Goal: Task Accomplishment & Management: Manage account settings

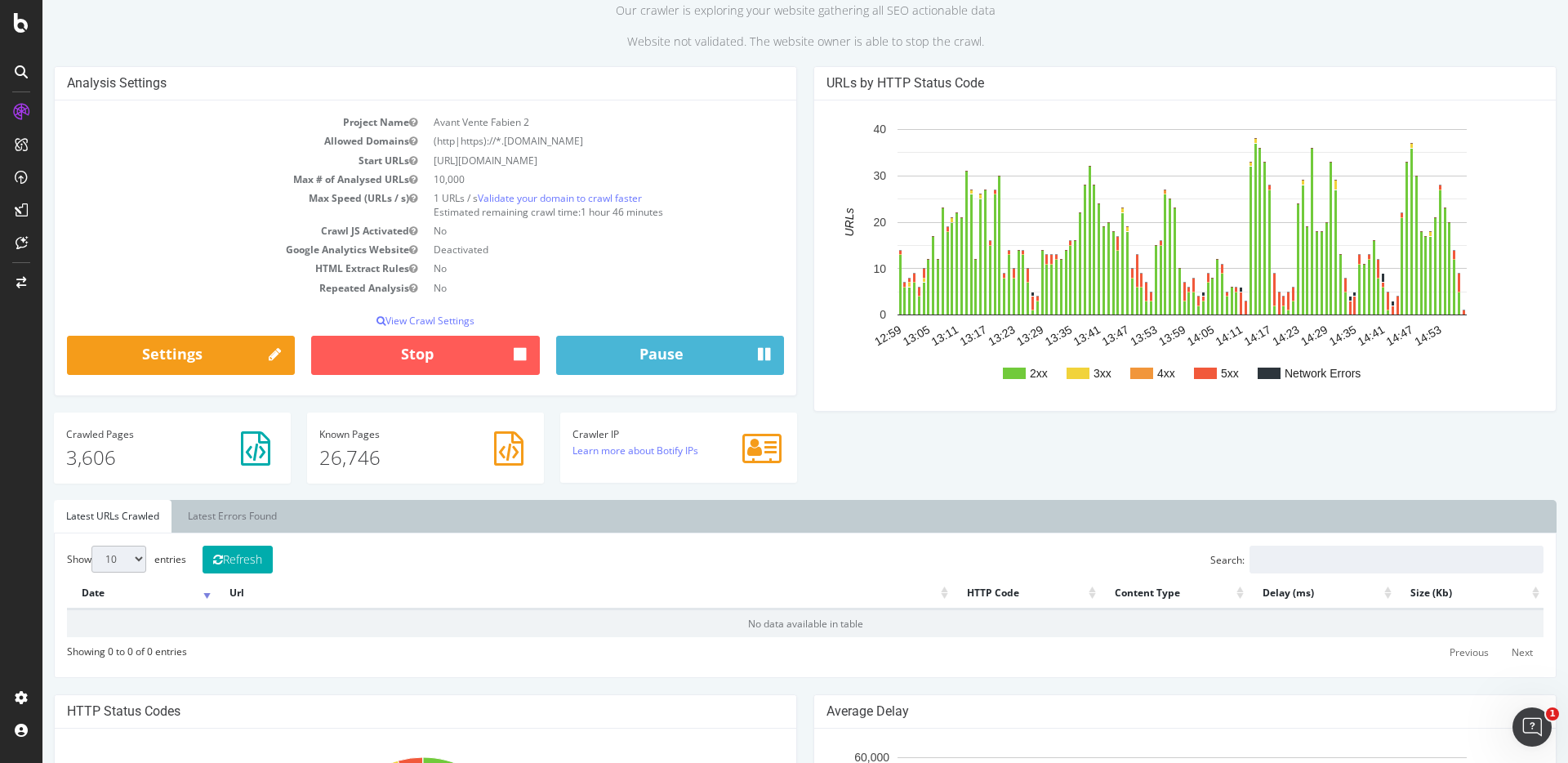
scroll to position [124, 0]
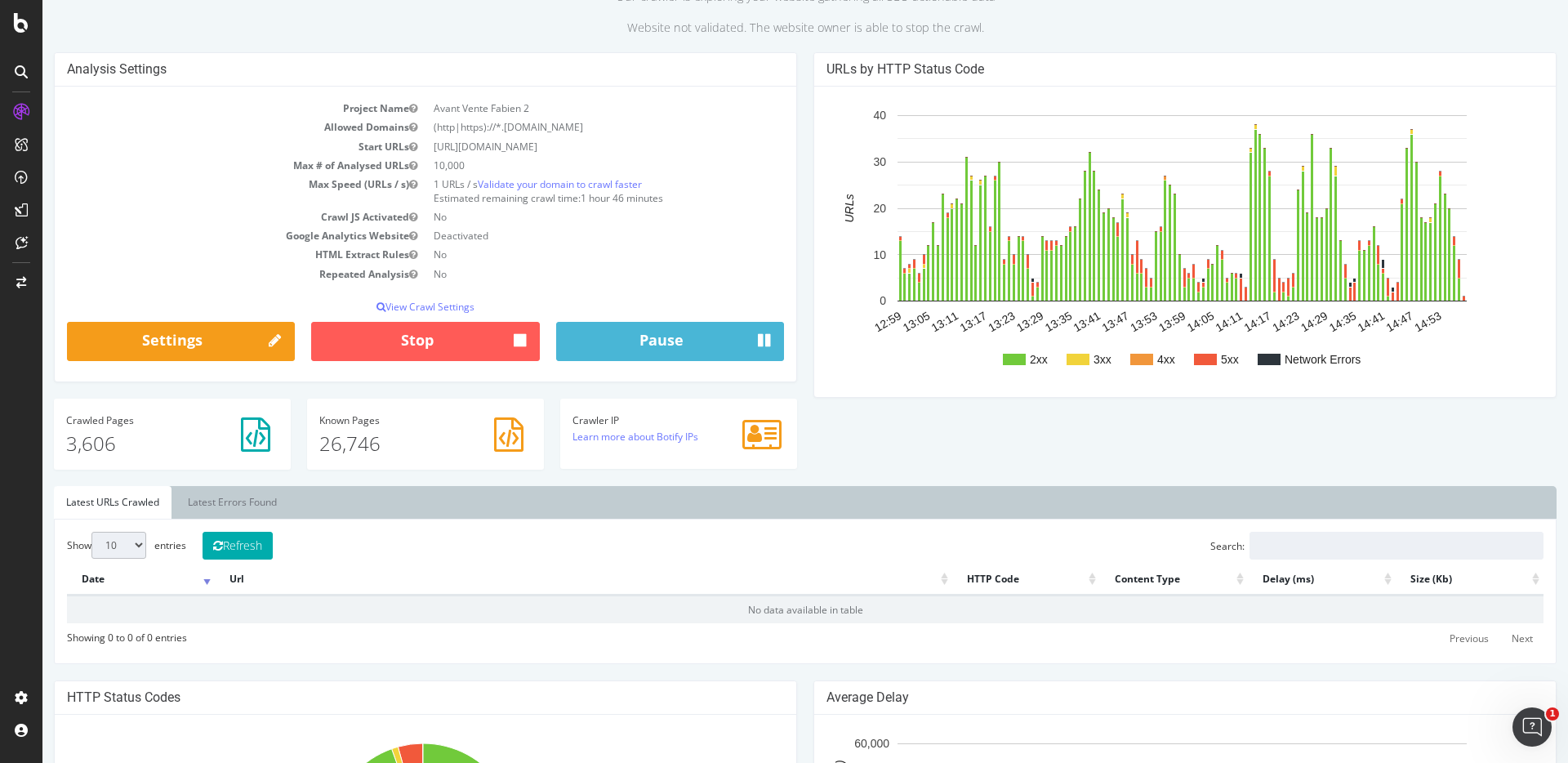
click at [805, 298] on div "URLs by HTTP Status Code 2xx 3xx 4xx 5xx Network Errors 12:59 13:05 13:11 13:17…" at bounding box center [1185, 233] width 760 height 362
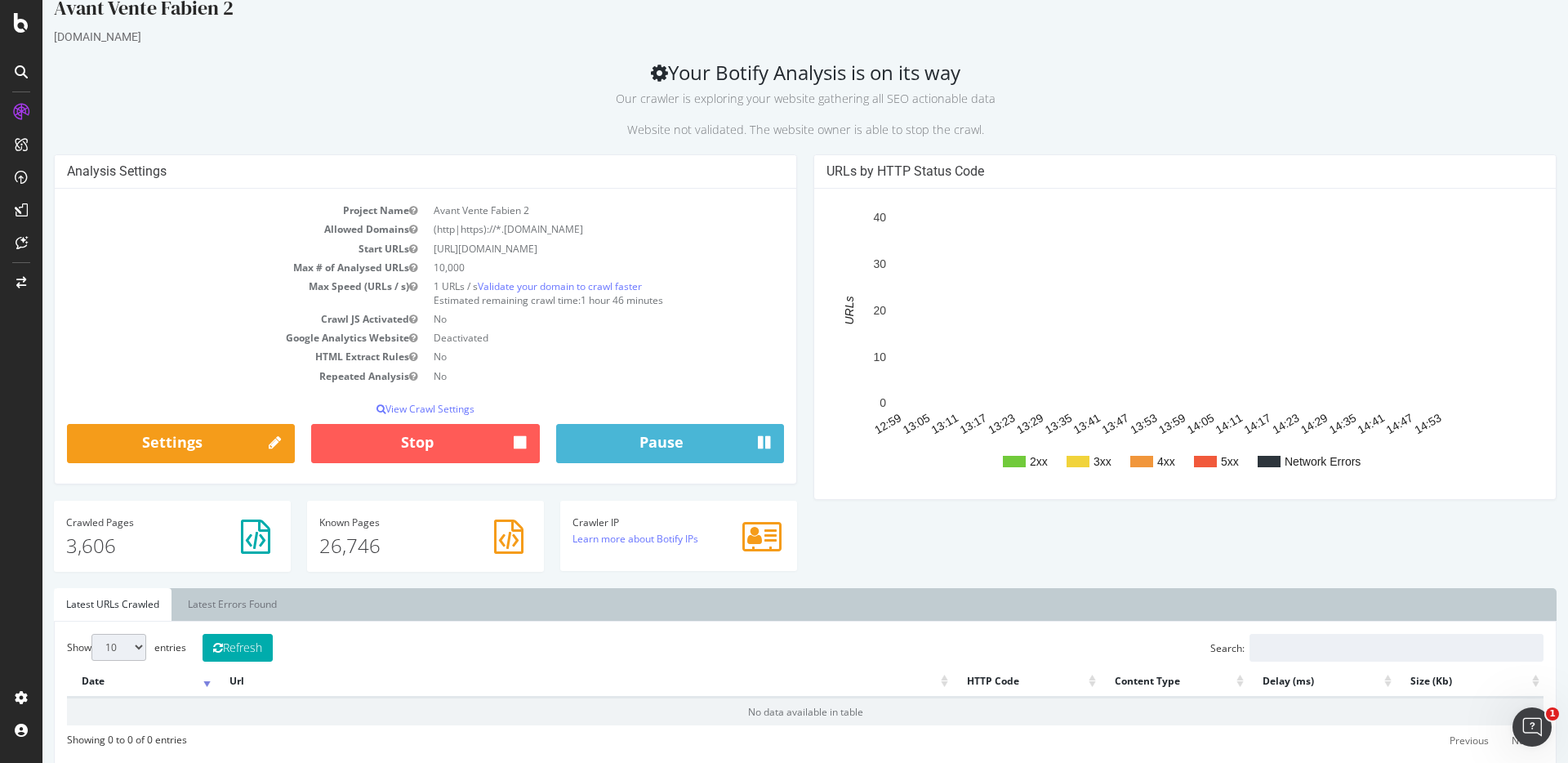
scroll to position [0, 0]
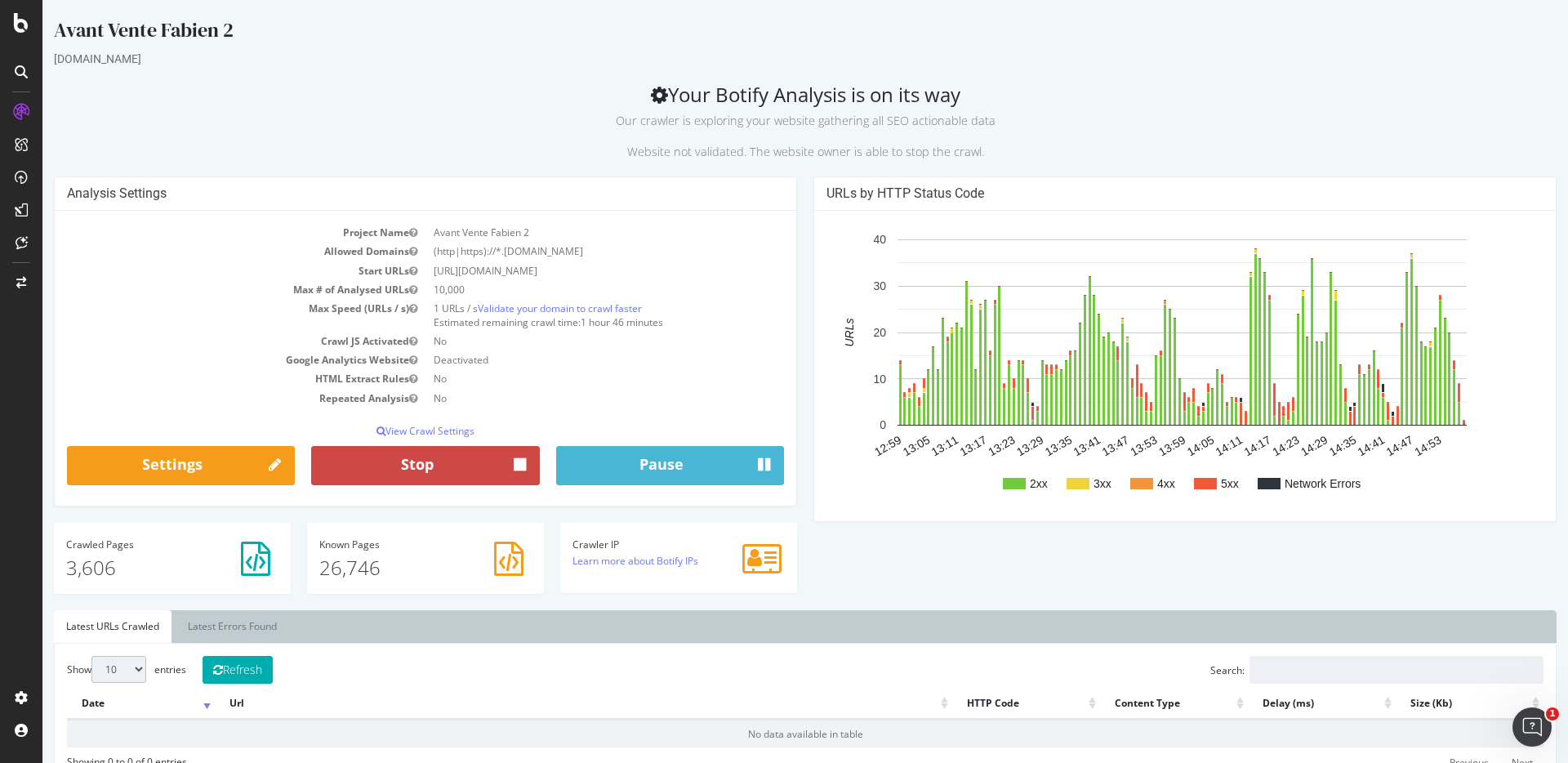
click at [458, 462] on button "Stop" at bounding box center [425, 465] width 228 height 39
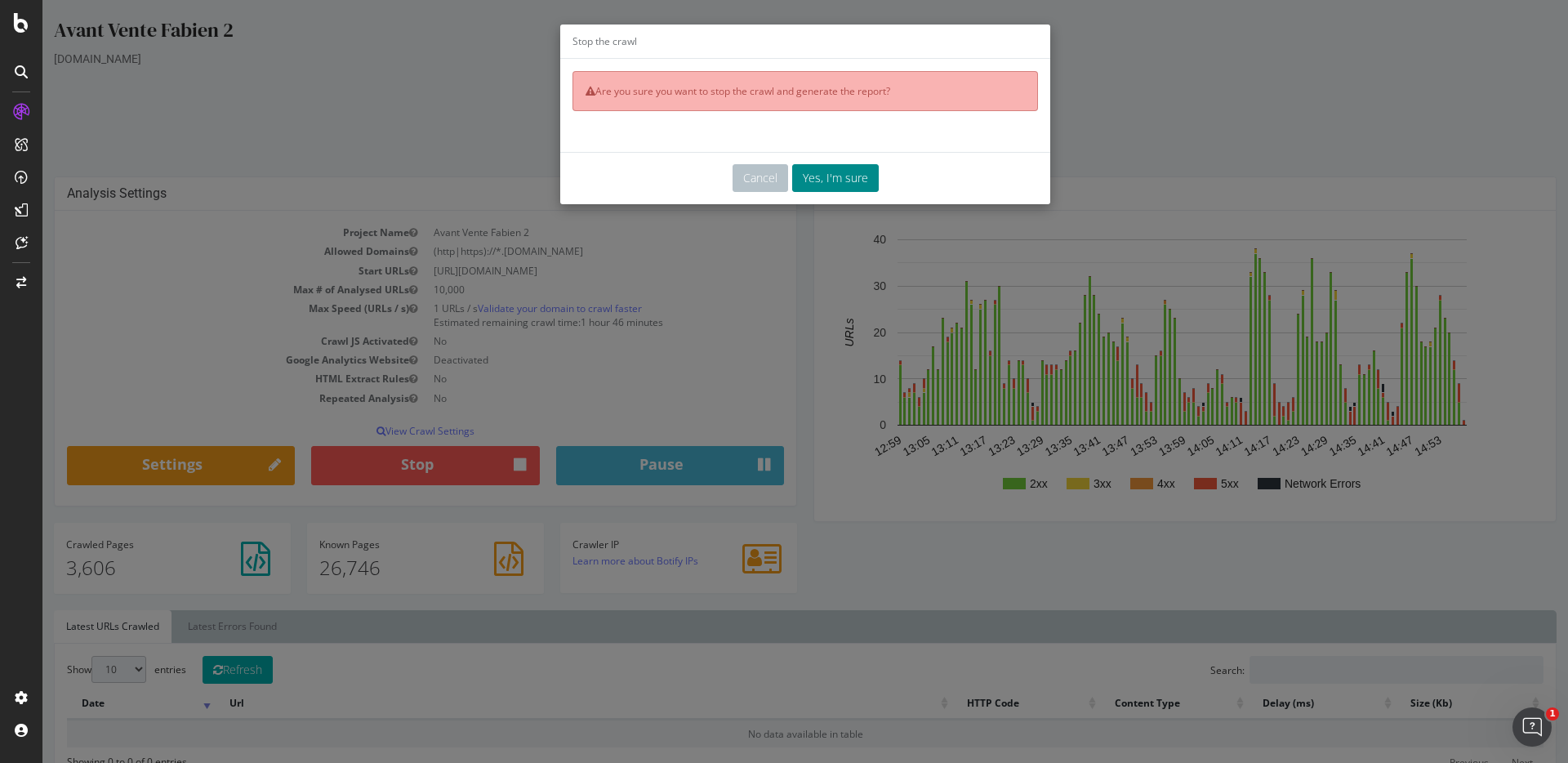
click at [833, 179] on button "Yes, I'm sure" at bounding box center [835, 178] width 86 height 28
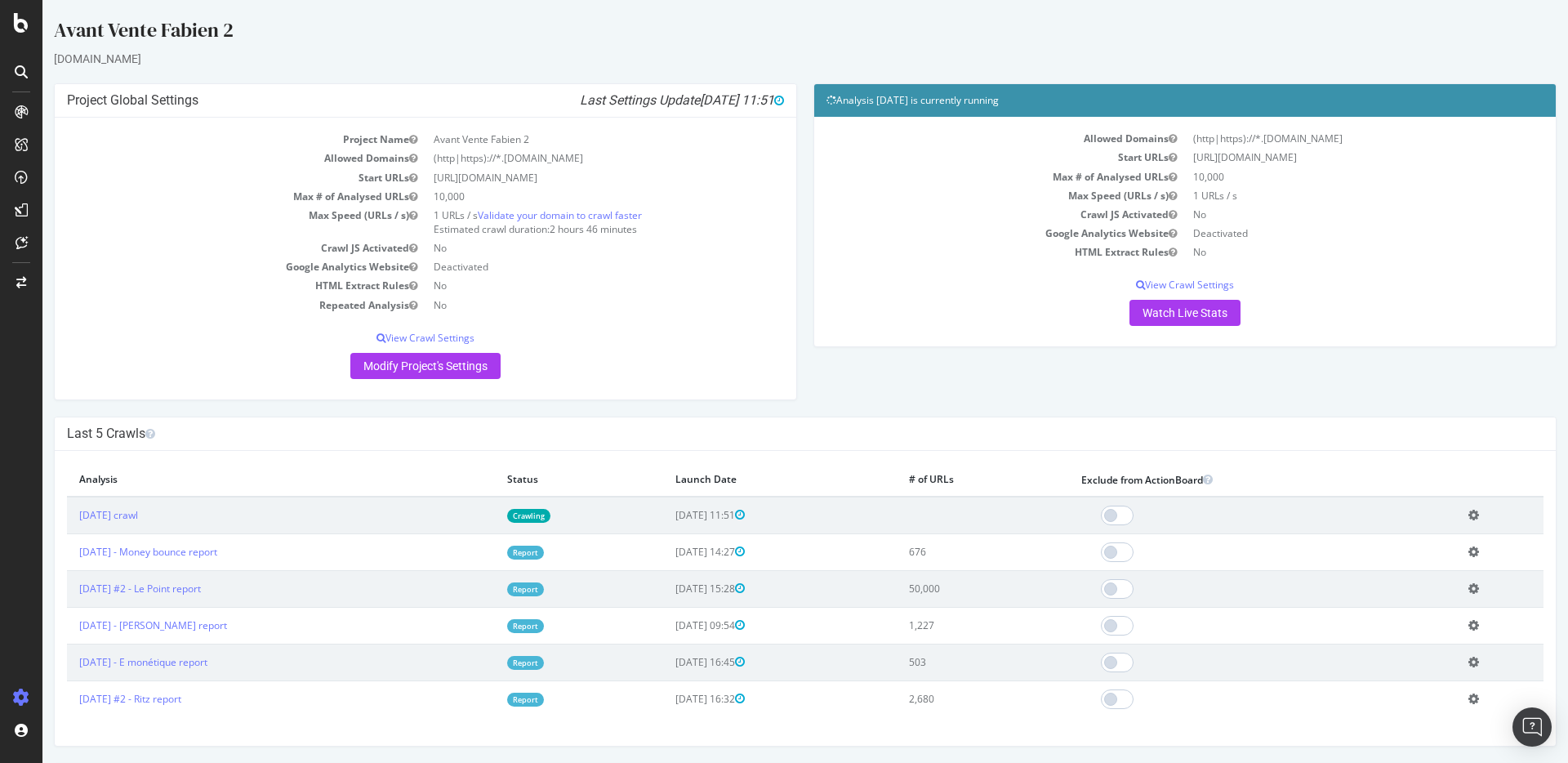
click at [1470, 516] on icon at bounding box center [1473, 515] width 11 height 13
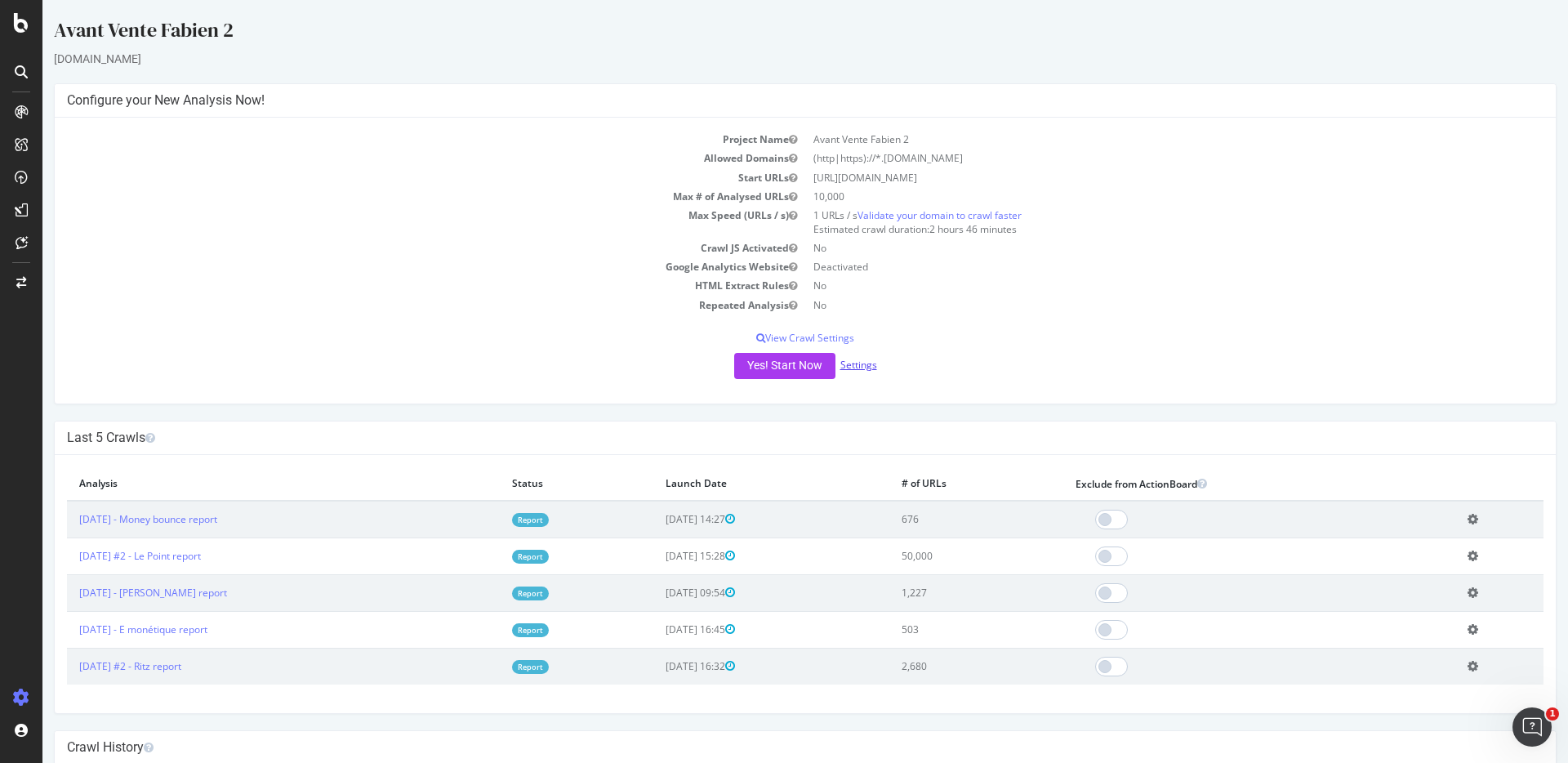
click at [862, 364] on link "Settings" at bounding box center [859, 365] width 37 height 14
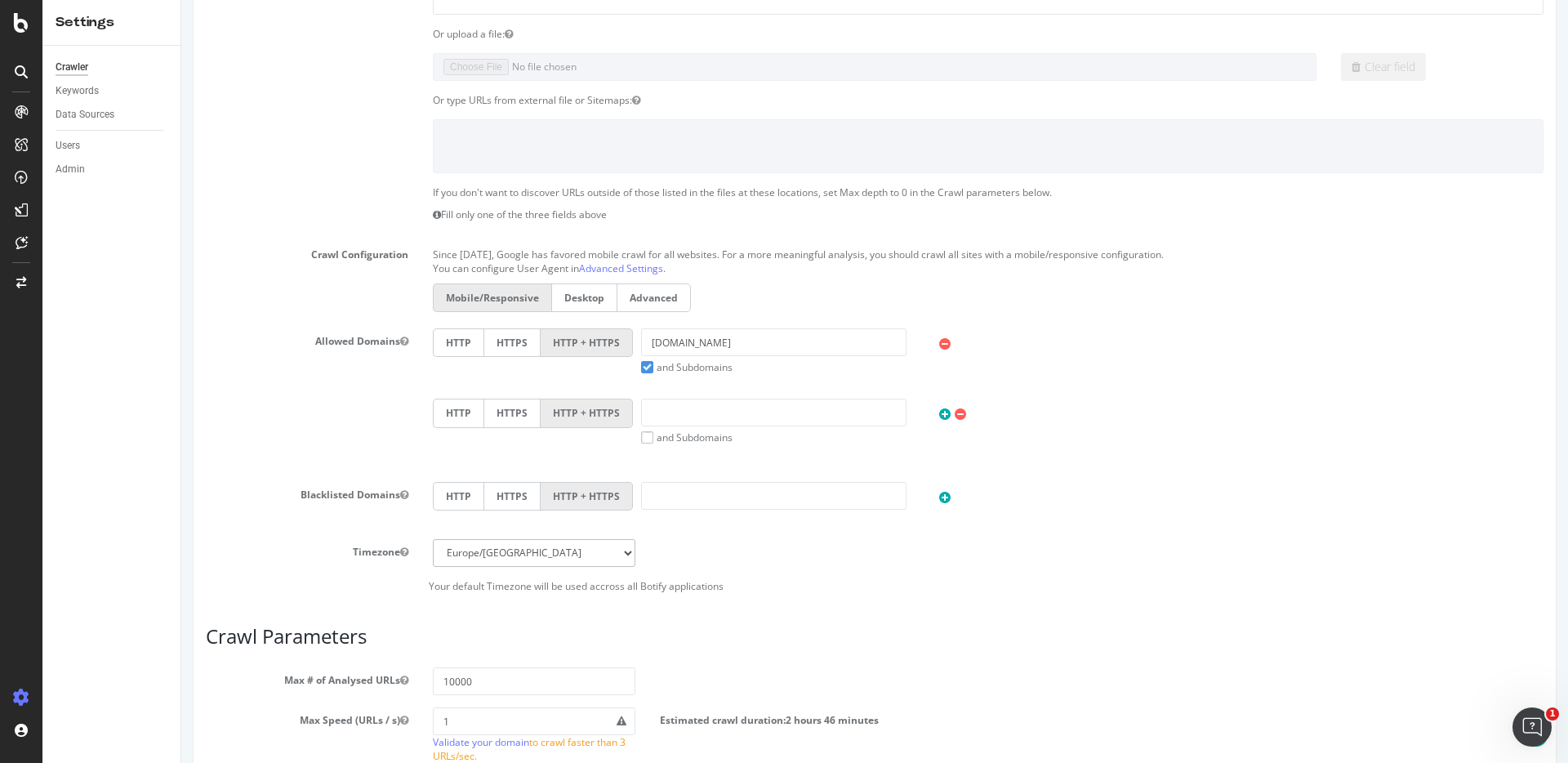
scroll to position [409, 0]
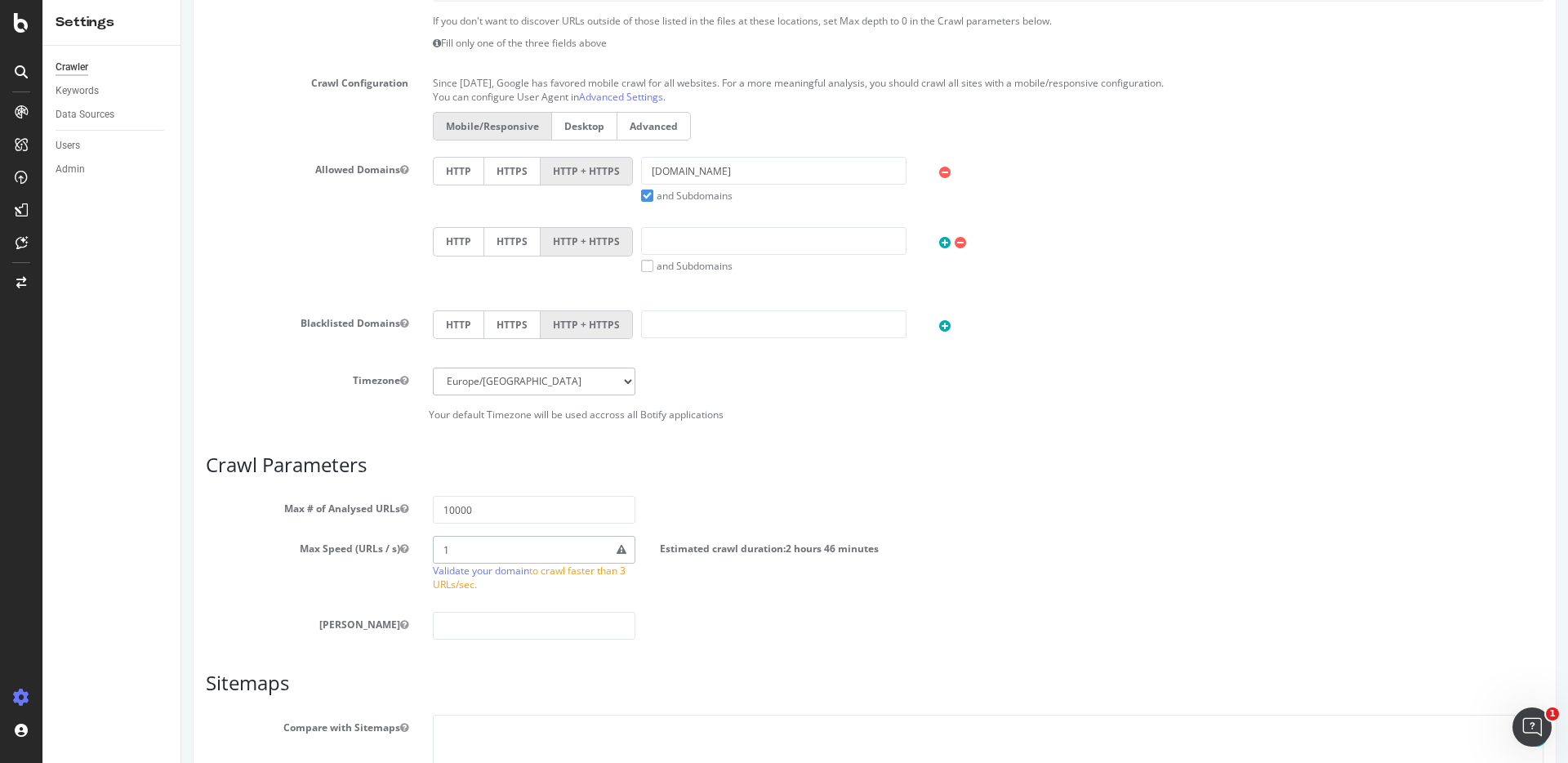
click at [479, 546] on input "1" at bounding box center [534, 549] width 203 height 28
type input "3"
drag, startPoint x: 447, startPoint y: 511, endPoint x: 367, endPoint y: 504, distance: 80.3
click at [367, 504] on div "Max # of Analysed URLs 10000" at bounding box center [875, 509] width 1363 height 28
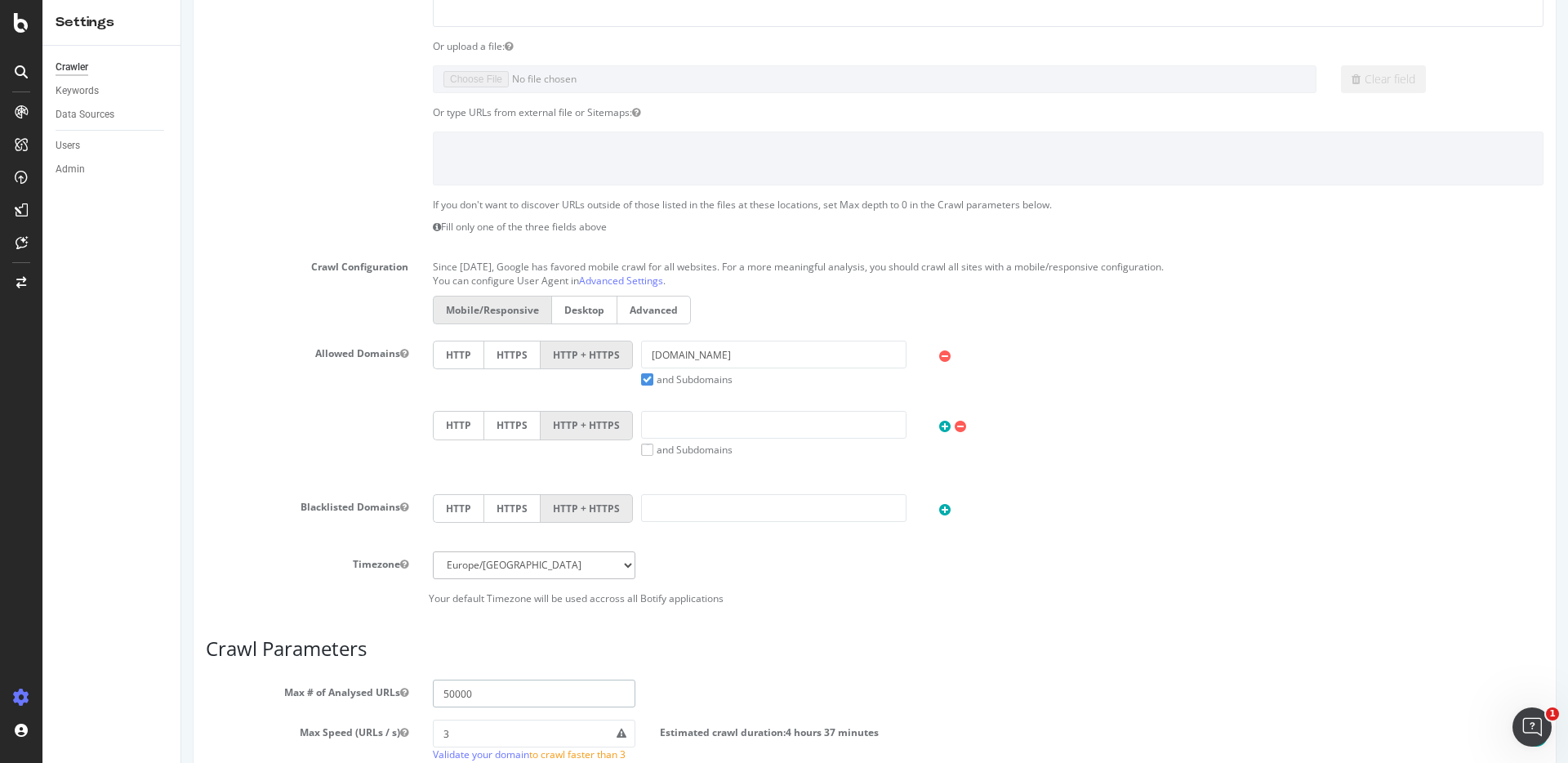
scroll to position [579, 0]
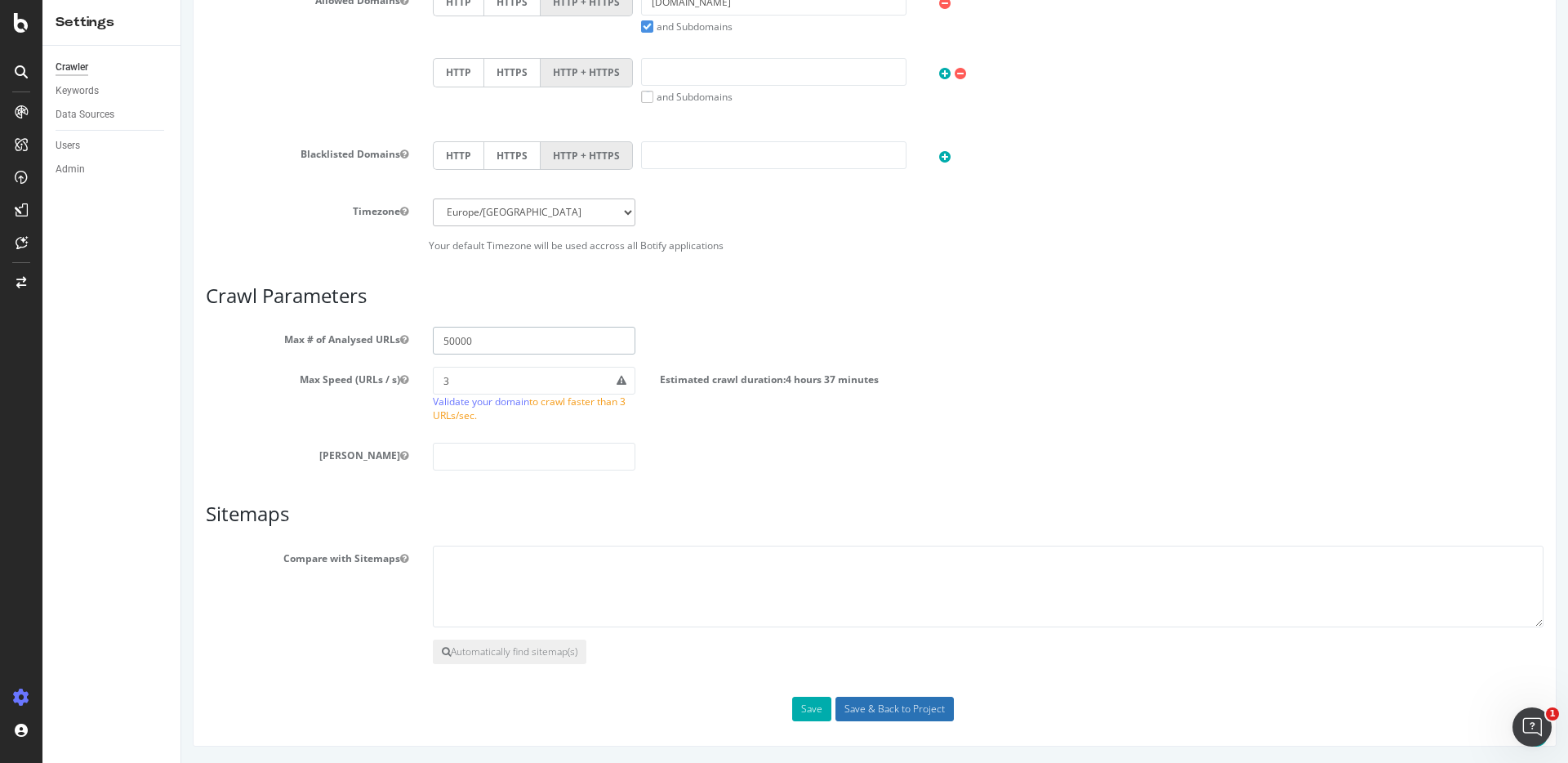
type input "50000"
click at [857, 707] on input "Save & Back to Project" at bounding box center [895, 708] width 118 height 24
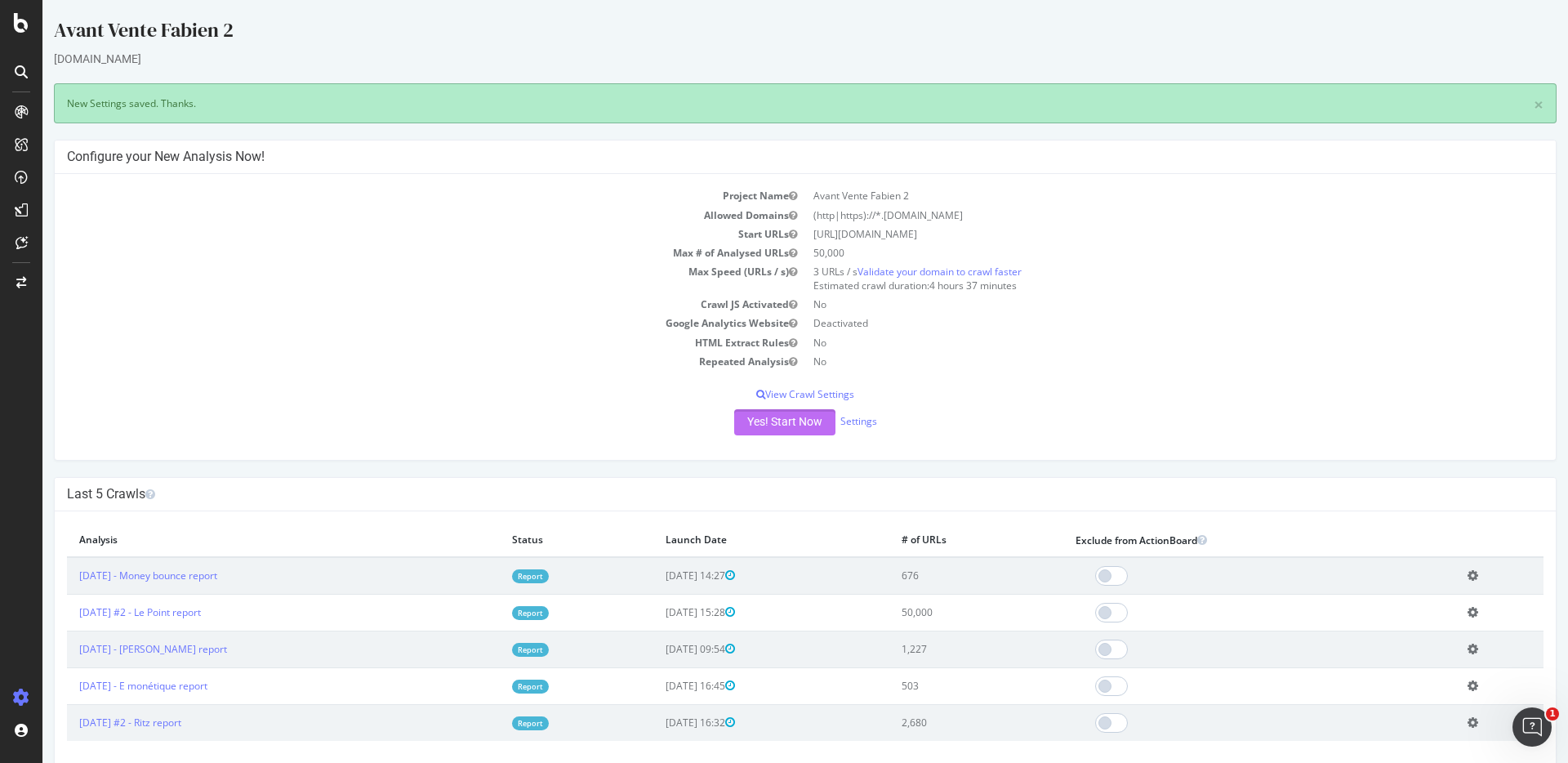
click at [781, 421] on button "Yes! Start Now" at bounding box center [785, 422] width 101 height 26
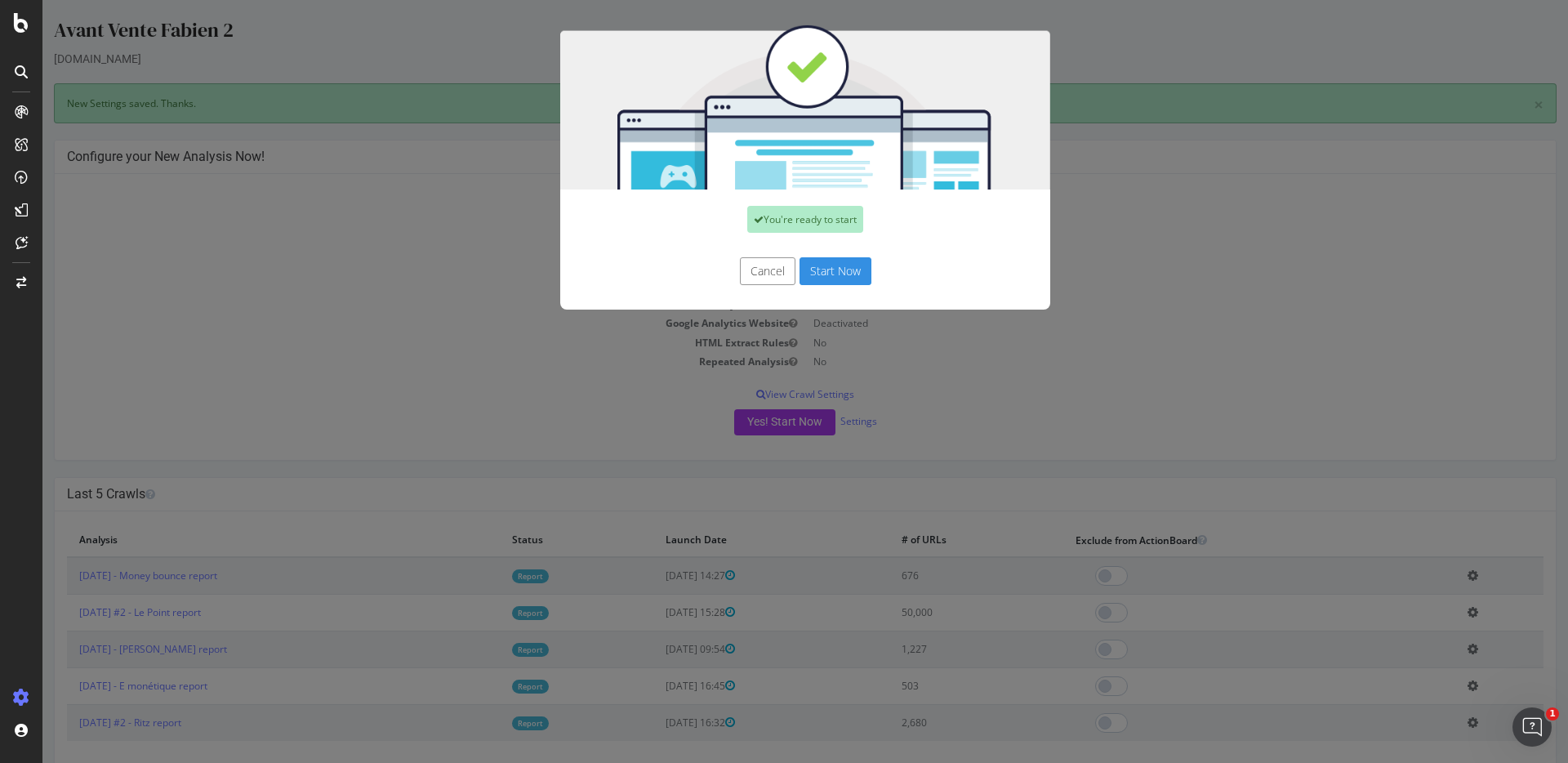
click at [808, 283] on button "Start Now" at bounding box center [836, 271] width 72 height 28
